Goal: Information Seeking & Learning: Learn about a topic

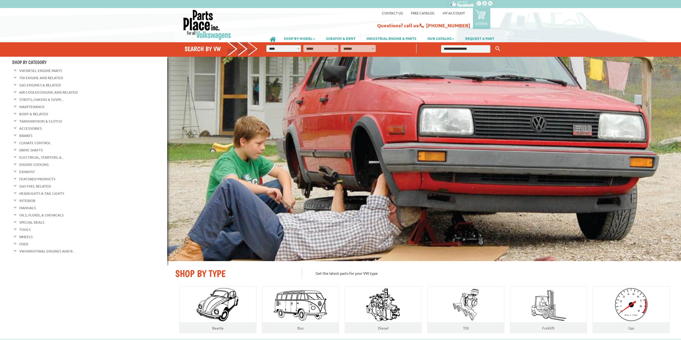
click at [28, 112] on link "Body & Related" at bounding box center [33, 113] width 29 height 7
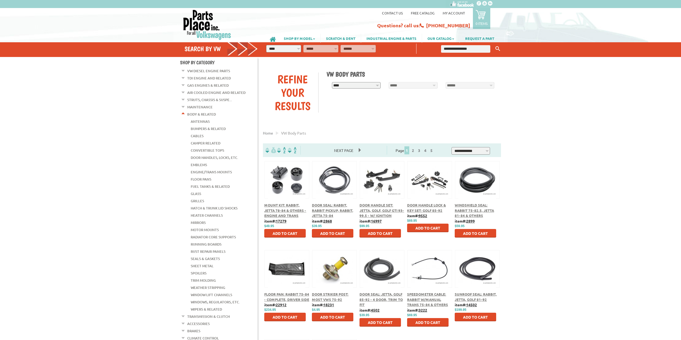
click at [375, 83] on select "**********" at bounding box center [356, 85] width 49 height 6
select select "*********"
click at [332, 82] on select "**********" at bounding box center [356, 85] width 49 height 6
select select "*********"
select select
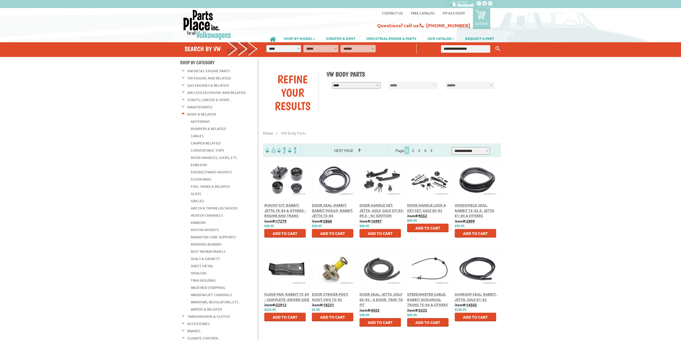
select select
click at [432, 84] on select "**********" at bounding box center [413, 85] width 49 height 6
select select "*********"
click at [389, 82] on select "**********" at bounding box center [413, 85] width 49 height 6
select select "*********"
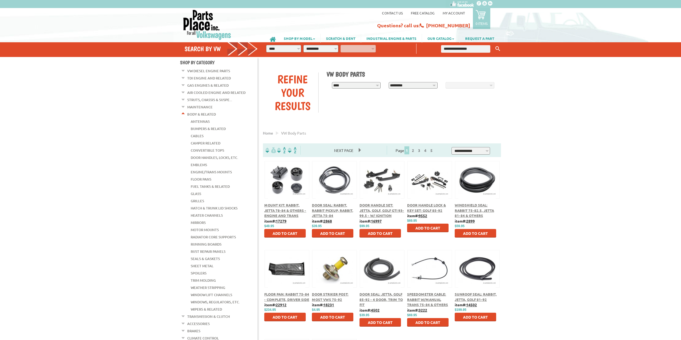
select select "*********"
click at [491, 84] on select "**********" at bounding box center [470, 85] width 49 height 6
click at [446, 82] on select "**********" at bounding box center [470, 85] width 49 height 6
click at [445, 94] on div "Find Reset" at bounding box center [412, 95] width 171 height 10
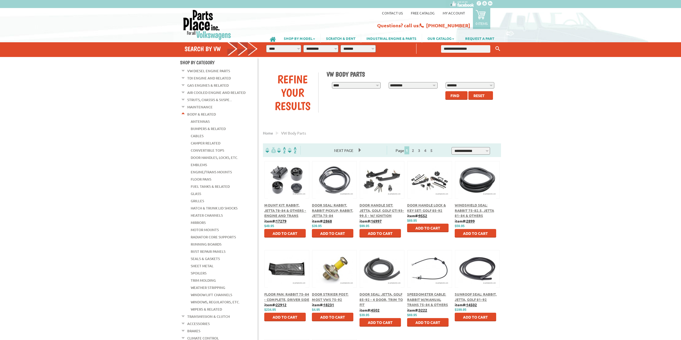
click at [450, 94] on span "Find" at bounding box center [454, 95] width 9 height 5
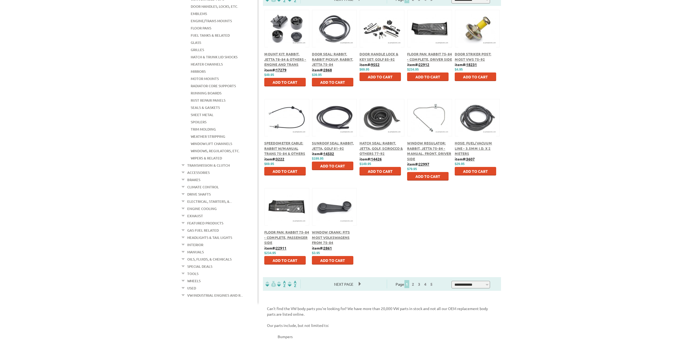
scroll to position [161, 0]
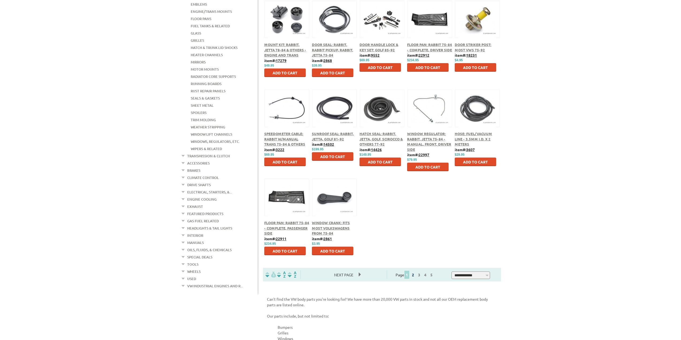
click at [415, 274] on link "2" at bounding box center [413, 274] width 5 height 5
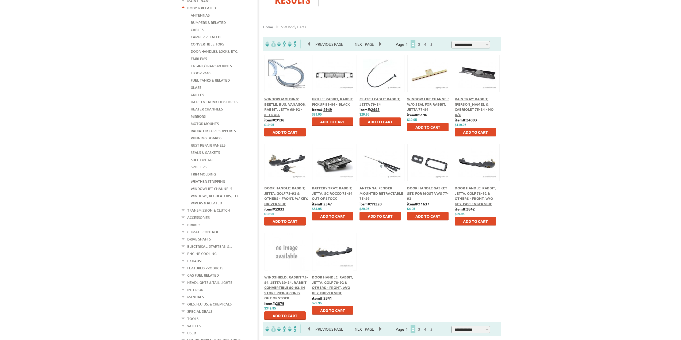
scroll to position [107, 0]
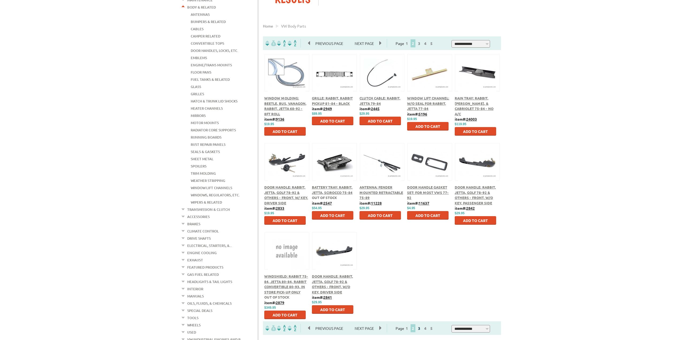
click at [422, 329] on link "3" at bounding box center [419, 328] width 5 height 5
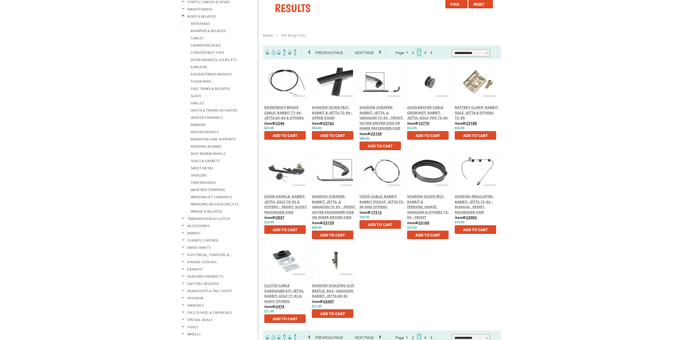
scroll to position [107, 0]
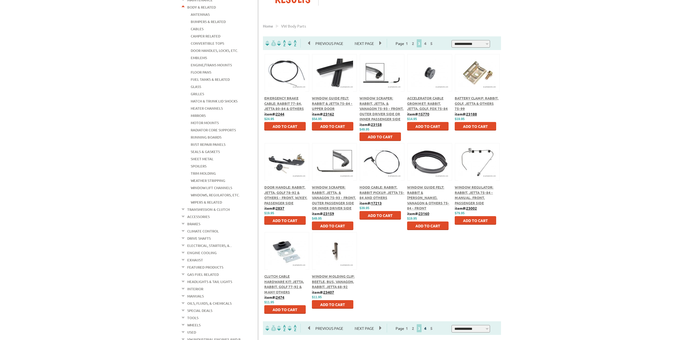
click at [428, 327] on link "4" at bounding box center [425, 328] width 5 height 5
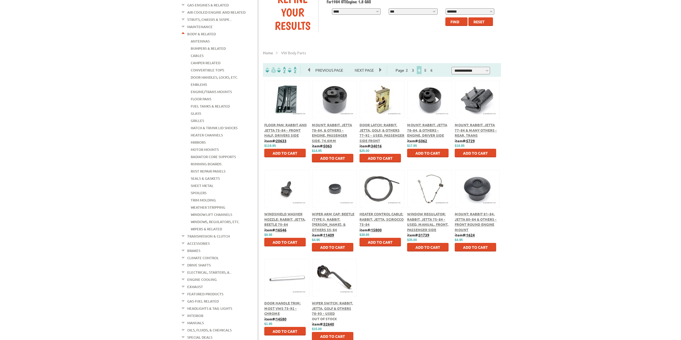
scroll to position [107, 0]
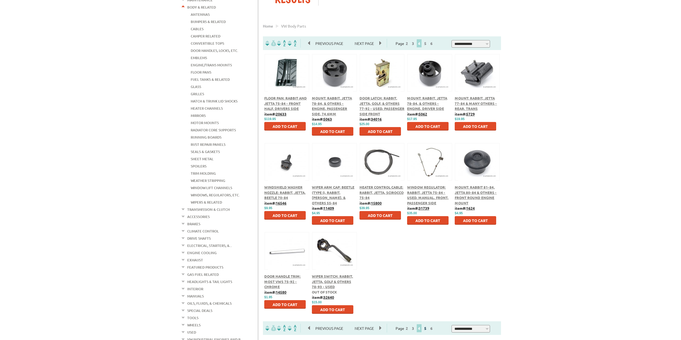
click at [428, 327] on link "5" at bounding box center [425, 328] width 5 height 5
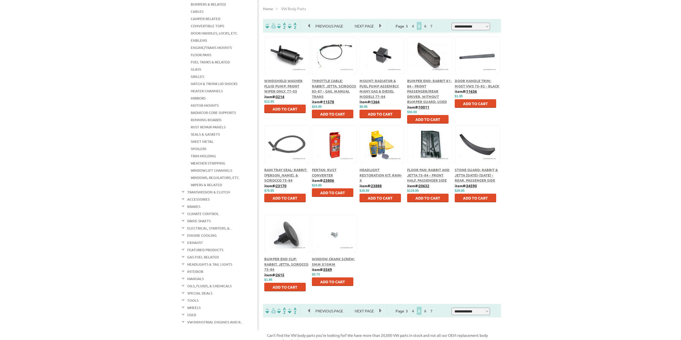
scroll to position [134, 0]
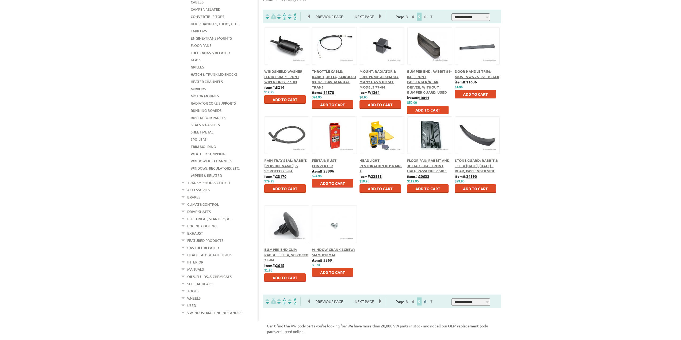
click at [428, 301] on link "6" at bounding box center [425, 301] width 5 height 5
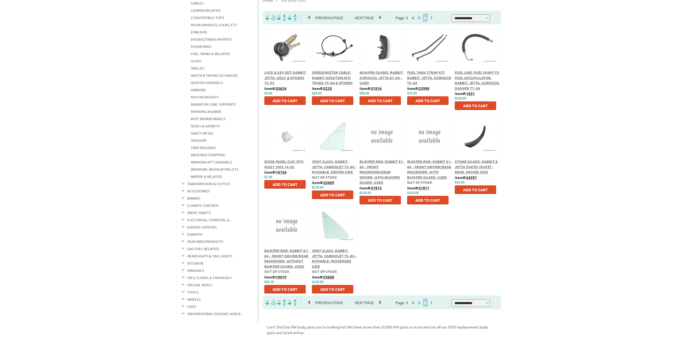
scroll to position [134, 0]
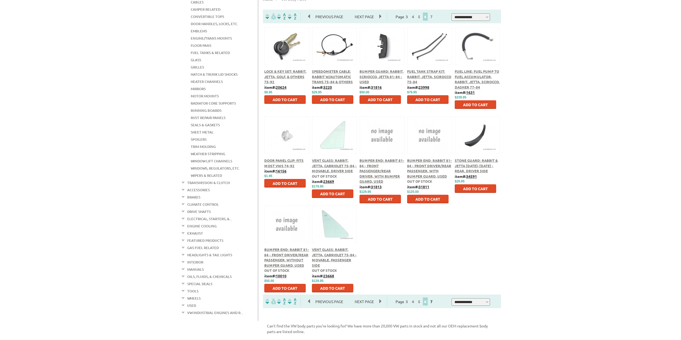
click at [434, 300] on link "7" at bounding box center [431, 301] width 5 height 5
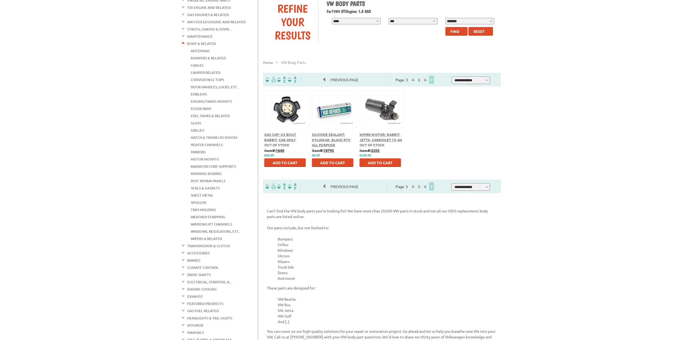
scroll to position [80, 0]
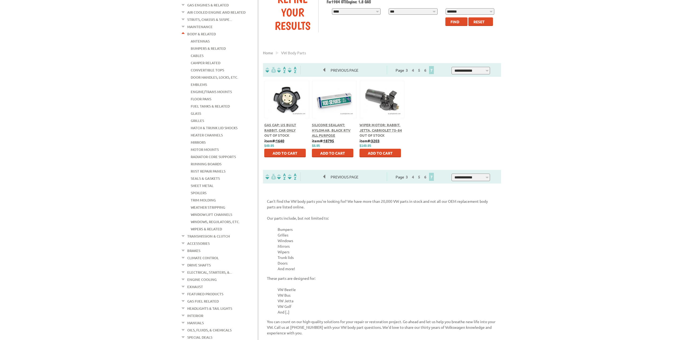
click at [224, 305] on link "Headlights & Tail Lights" at bounding box center [209, 308] width 45 height 7
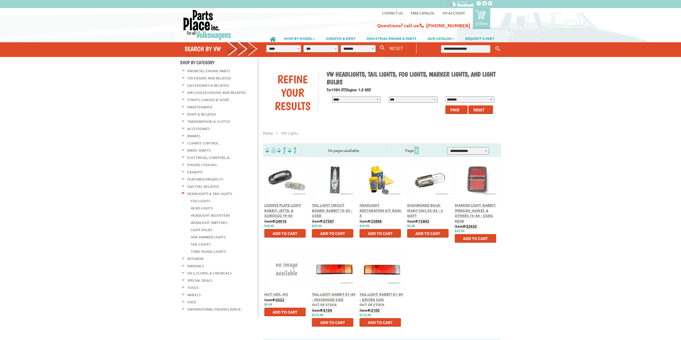
click at [456, 280] on div "License Plate Light: Rabbit, Jetta, & Scirocco 79-84 item#: 24016 $ $19.95" at bounding box center [382, 250] width 246 height 178
click at [197, 241] on link "Tail Lights" at bounding box center [201, 244] width 20 height 7
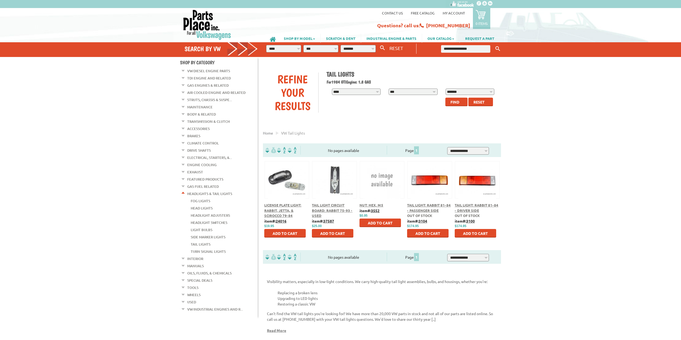
click at [195, 255] on link "Interior" at bounding box center [195, 258] width 16 height 7
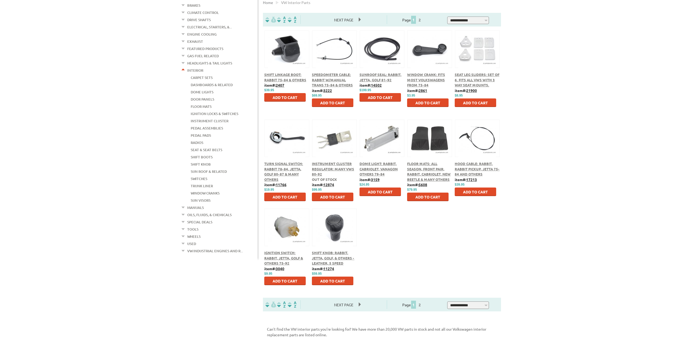
scroll to position [134, 0]
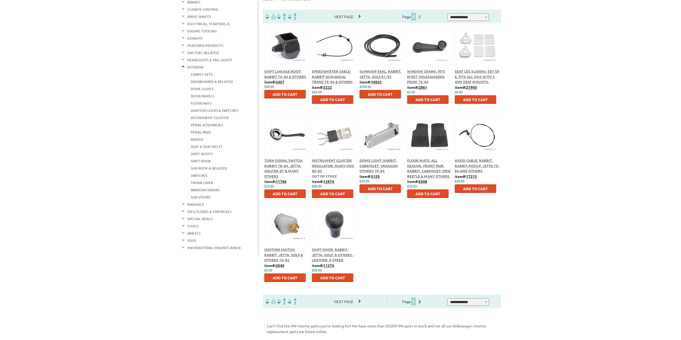
click at [422, 300] on link "2" at bounding box center [419, 301] width 5 height 5
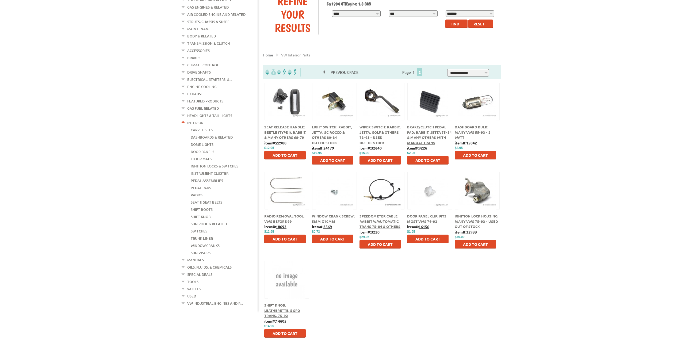
scroll to position [80, 0]
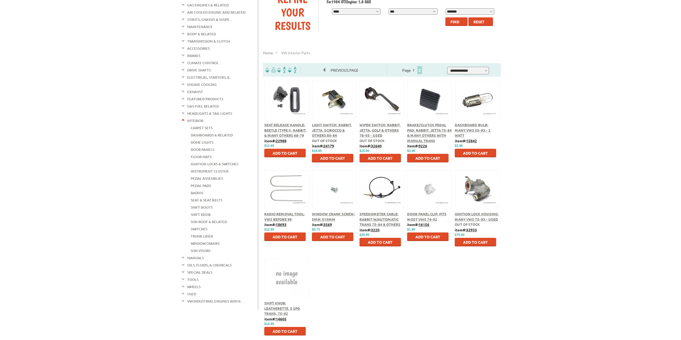
click at [197, 283] on link "Wheels" at bounding box center [193, 286] width 13 height 7
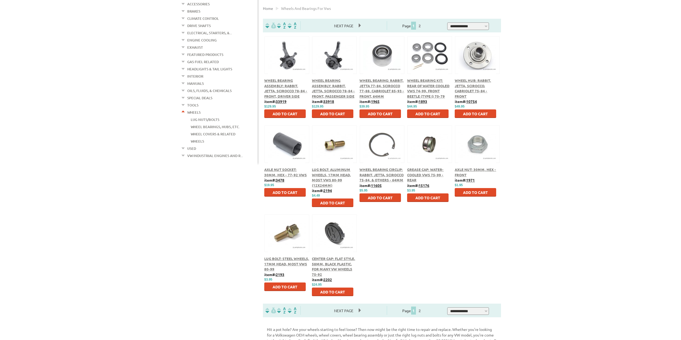
scroll to position [134, 0]
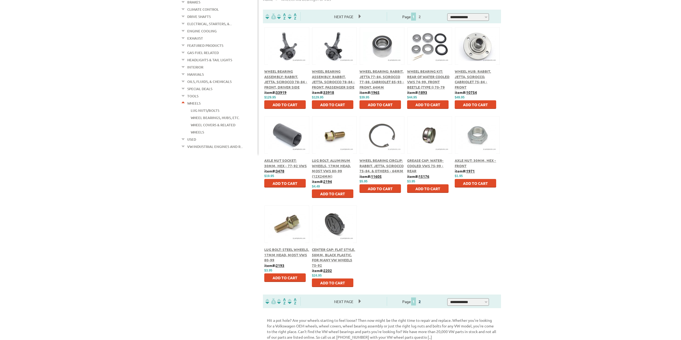
click at [422, 302] on link "2" at bounding box center [419, 301] width 5 height 5
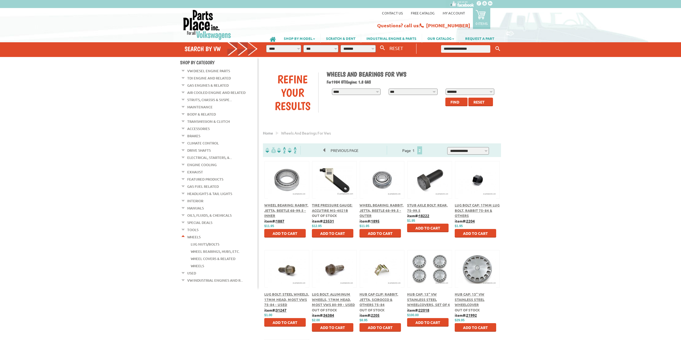
click at [194, 270] on link "Used" at bounding box center [191, 273] width 9 height 7
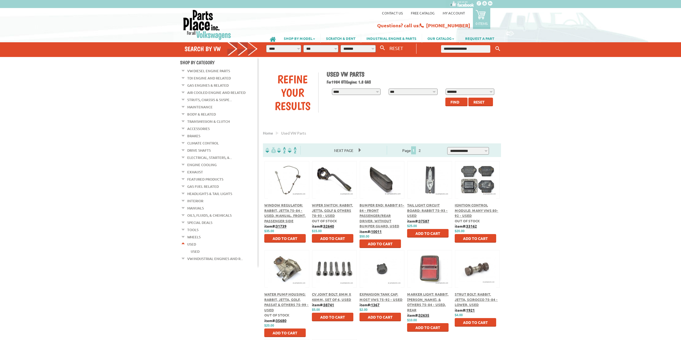
click at [192, 169] on link "Exhaust" at bounding box center [195, 172] width 16 height 7
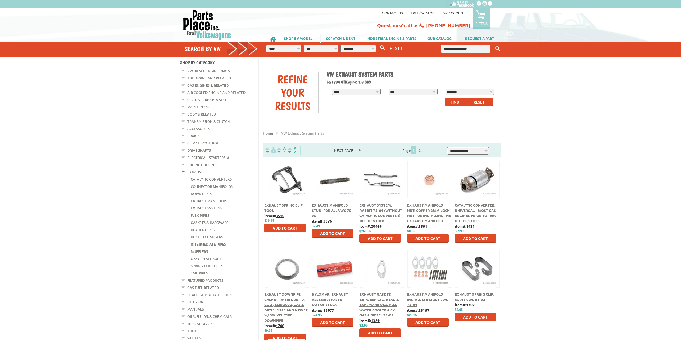
click at [200, 190] on link "Down Pipes" at bounding box center [201, 193] width 21 height 7
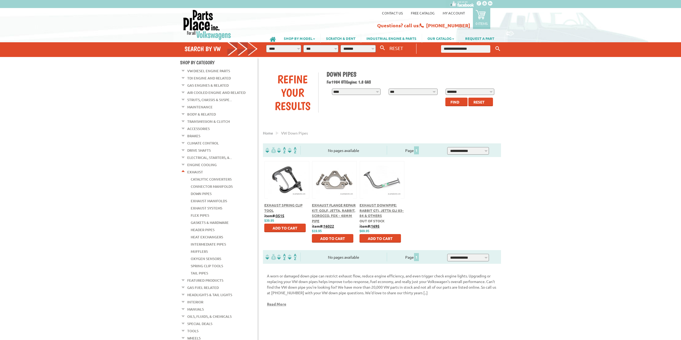
click at [199, 299] on link "Interior" at bounding box center [195, 302] width 16 height 7
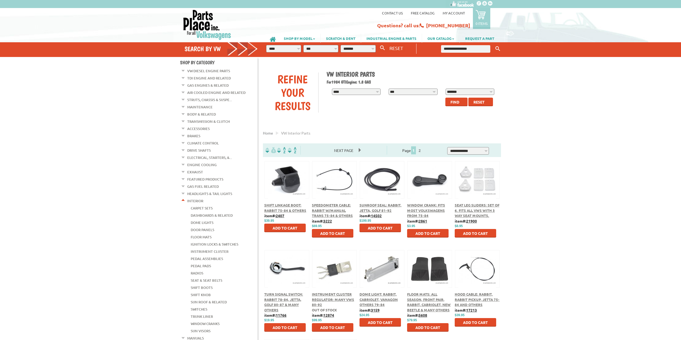
click at [199, 291] on link "Shift Knob" at bounding box center [201, 294] width 20 height 7
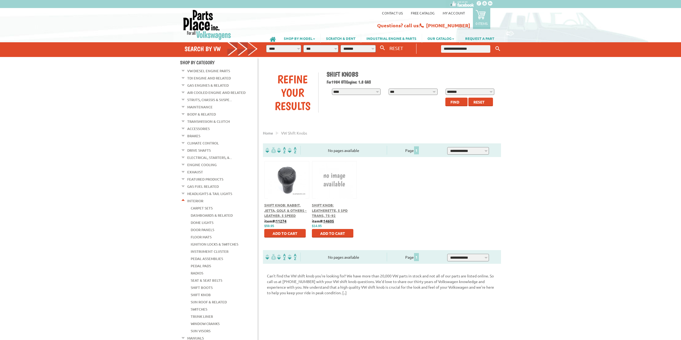
click at [193, 133] on link "Brakes" at bounding box center [193, 135] width 13 height 7
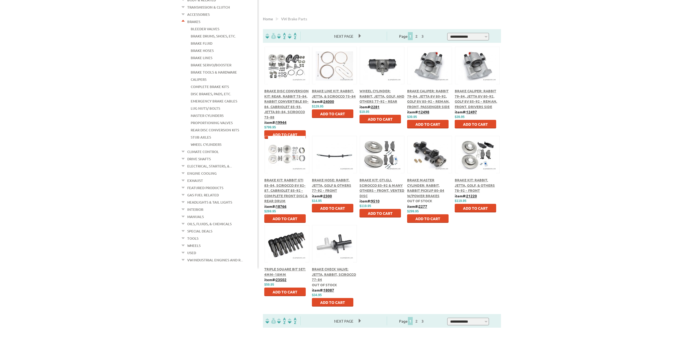
scroll to position [134, 0]
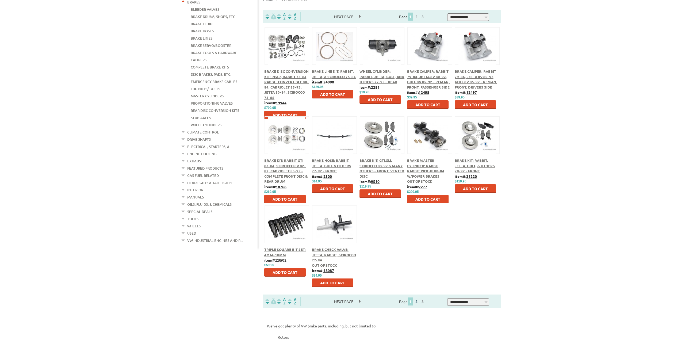
click at [419, 301] on link "2" at bounding box center [416, 301] width 5 height 5
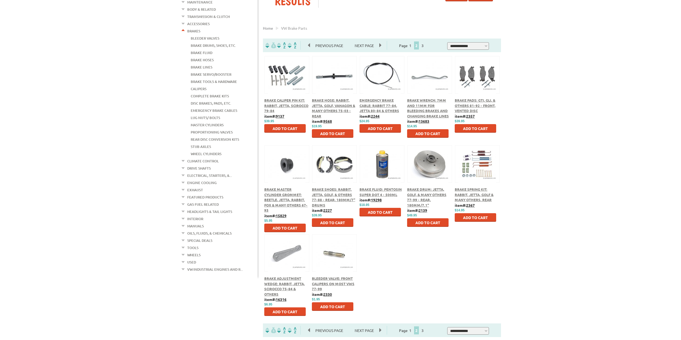
scroll to position [107, 0]
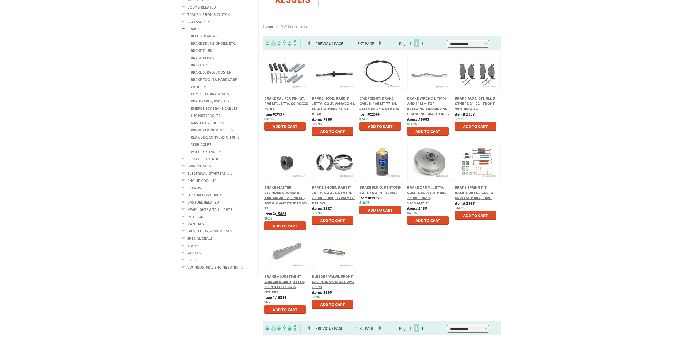
click at [425, 329] on link "3" at bounding box center [422, 328] width 5 height 5
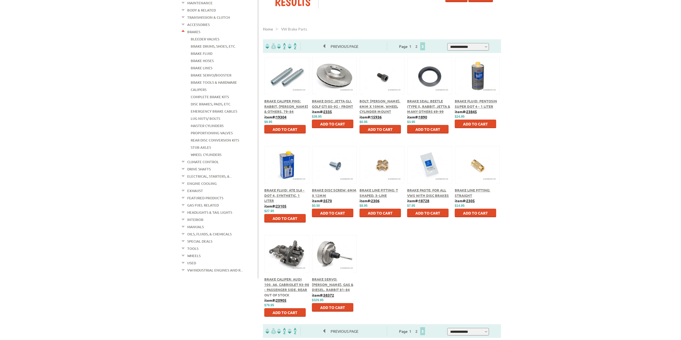
scroll to position [107, 0]
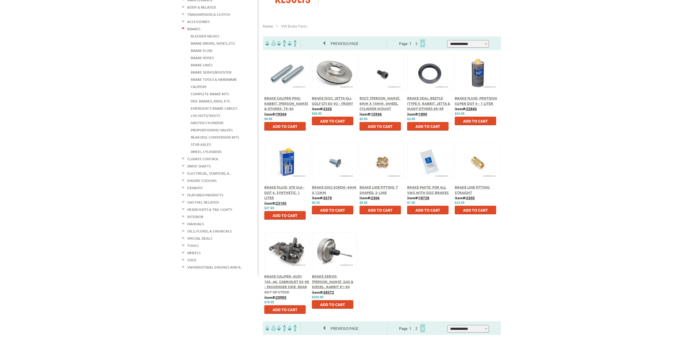
click at [406, 264] on div "Brake Caliper Pins: Rabbit, Jetta & Others, 79-84 item#: 19304 $ $9.95" at bounding box center [382, 187] width 246 height 267
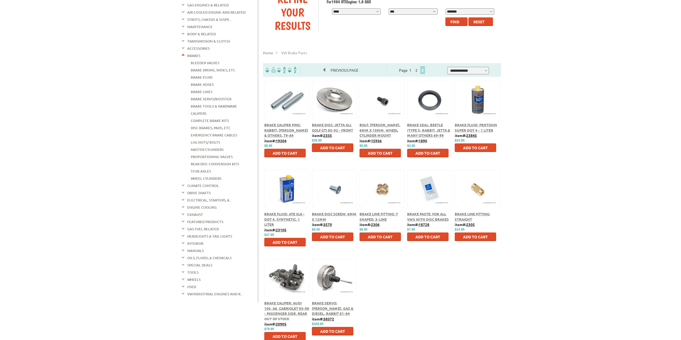
click at [404, 292] on div "Brake Caliper Pins: Rabbit, Jetta & Others, 79-84 item#: 19304 $ $9.95" at bounding box center [382, 214] width 246 height 267
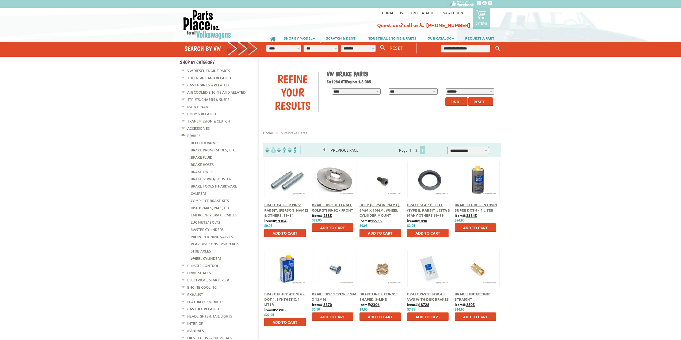
scroll to position [0, 0]
click at [182, 133] on em at bounding box center [183, 135] width 5 height 6
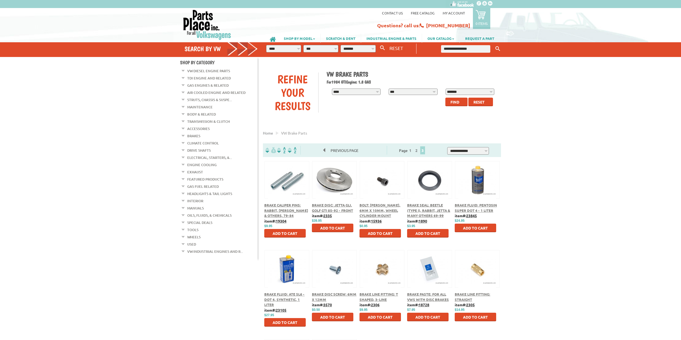
click at [190, 105] on link "Maintenance" at bounding box center [199, 107] width 25 height 7
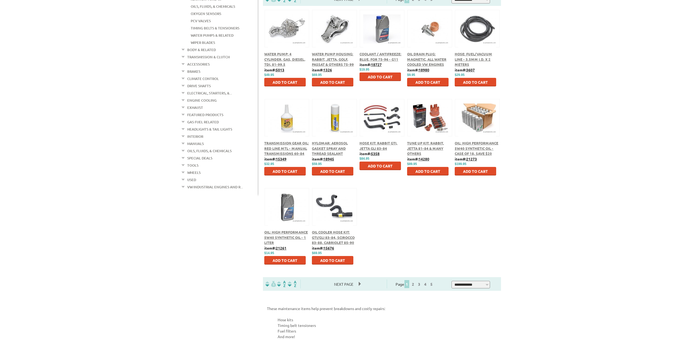
scroll to position [161, 0]
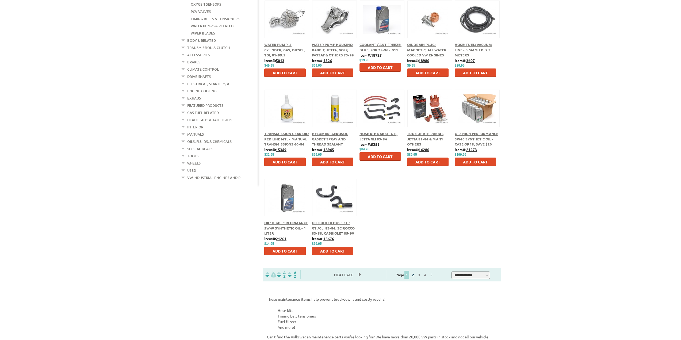
click at [415, 275] on link "2" at bounding box center [413, 274] width 5 height 5
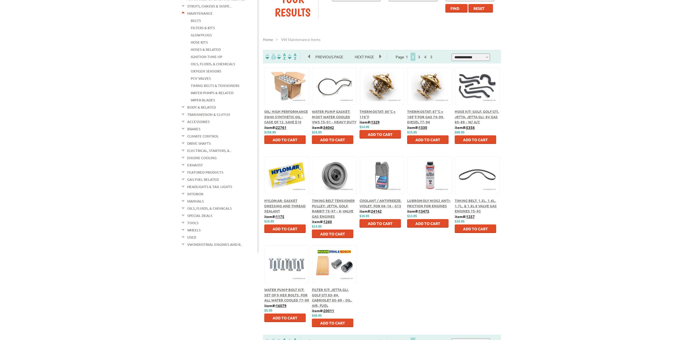
scroll to position [107, 0]
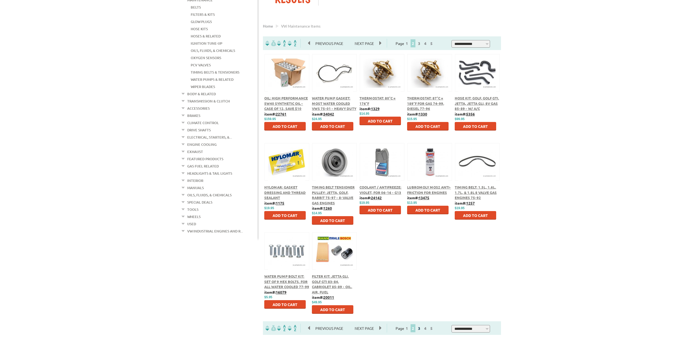
click at [422, 328] on link "3" at bounding box center [419, 328] width 5 height 5
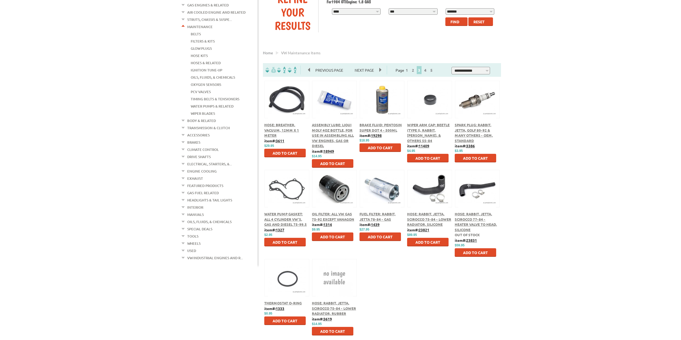
scroll to position [107, 0]
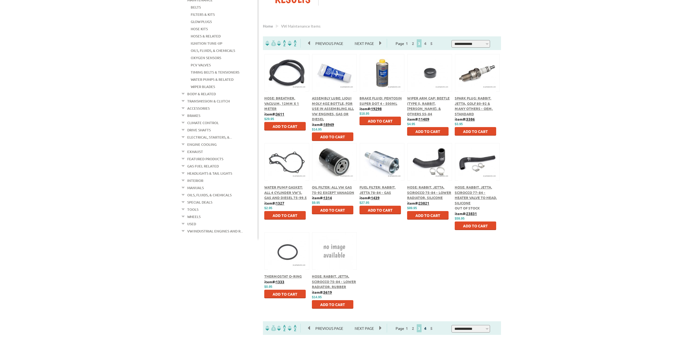
click at [428, 327] on link "4" at bounding box center [425, 328] width 5 height 5
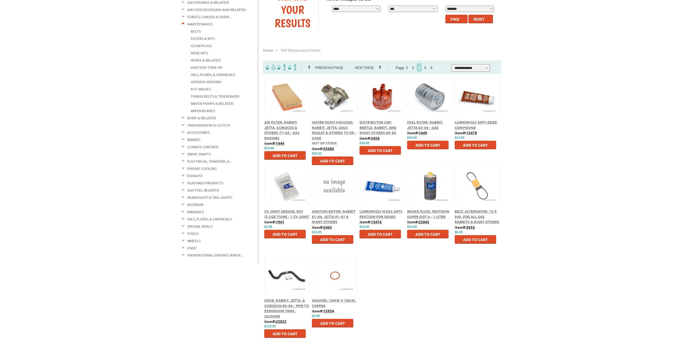
scroll to position [107, 0]
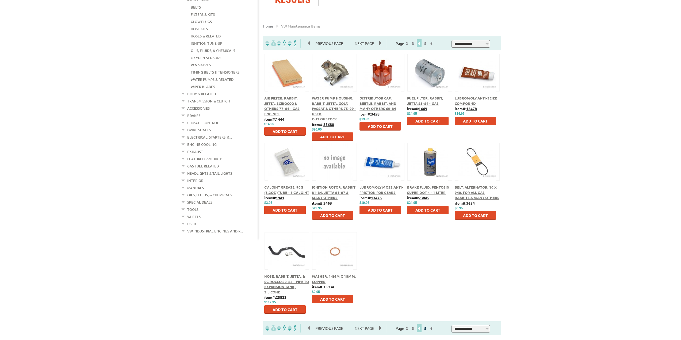
click at [428, 327] on link "5" at bounding box center [425, 328] width 5 height 5
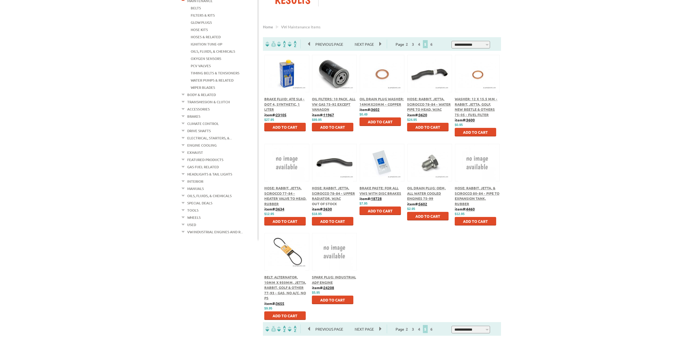
scroll to position [107, 0]
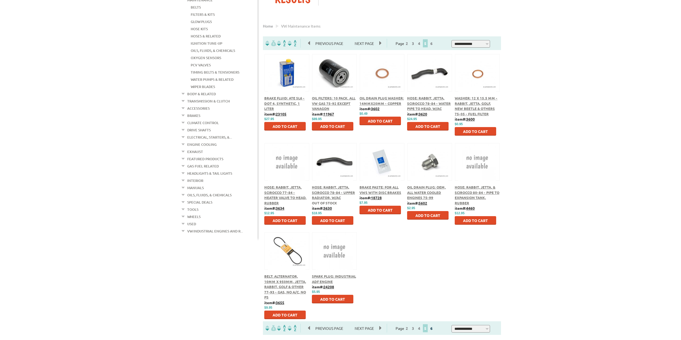
click at [434, 327] on link "6" at bounding box center [431, 328] width 5 height 5
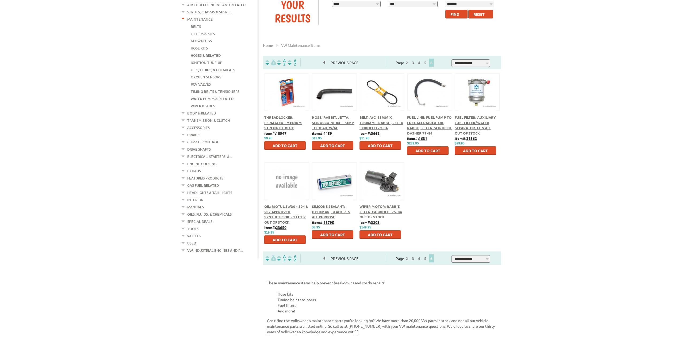
scroll to position [107, 0]
